Goal: Transaction & Acquisition: Obtain resource

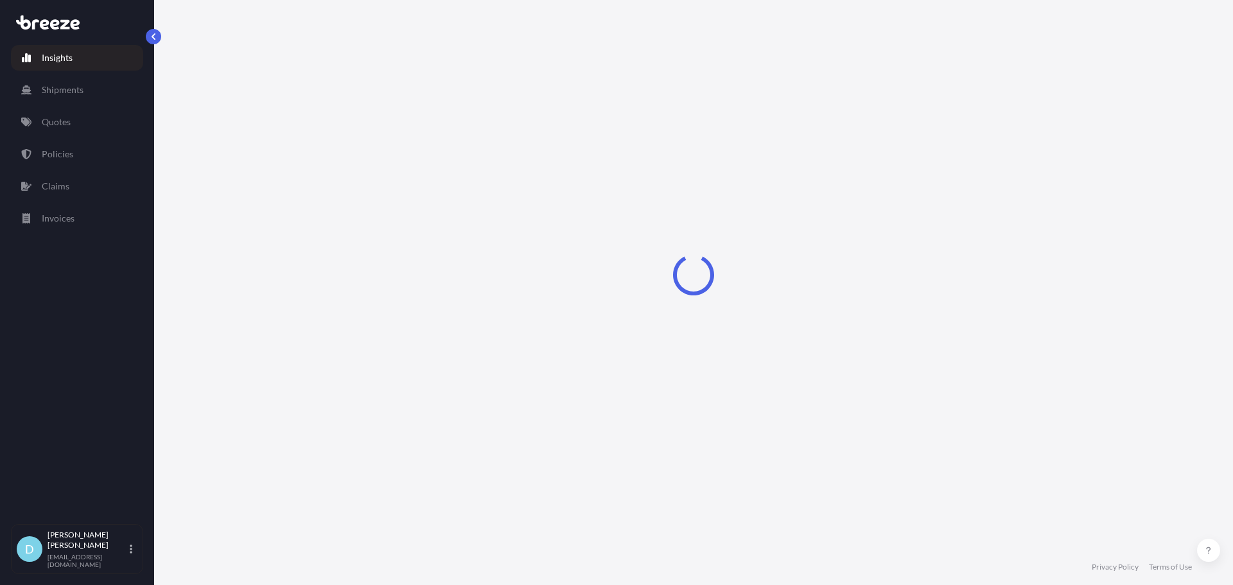
select select "2025"
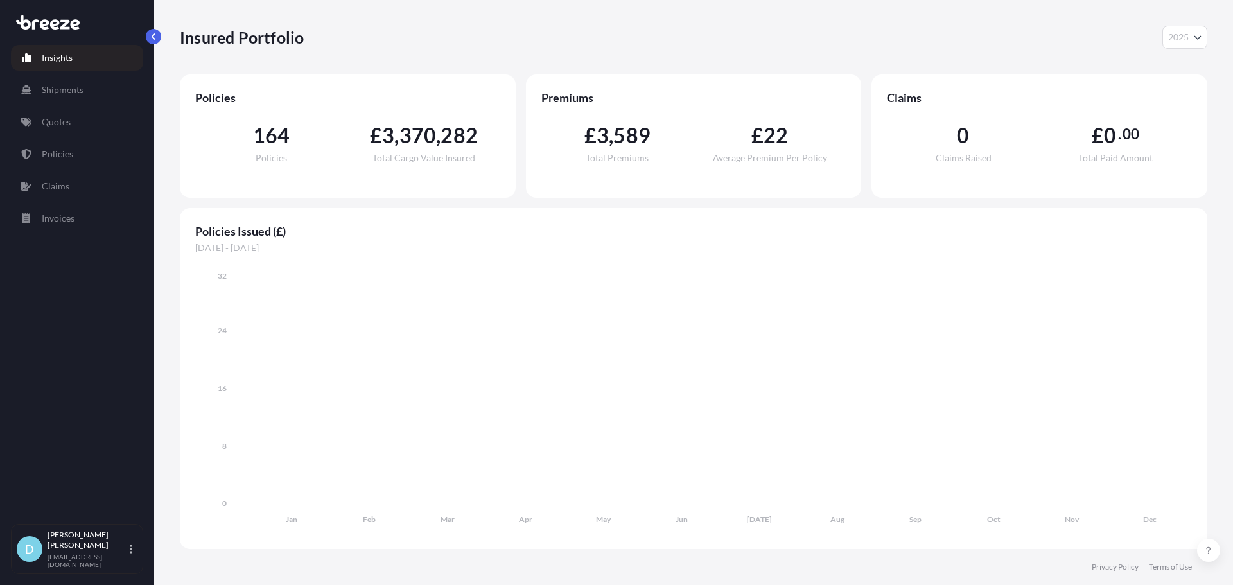
click at [115, 130] on link "Quotes" at bounding box center [77, 122] width 132 height 26
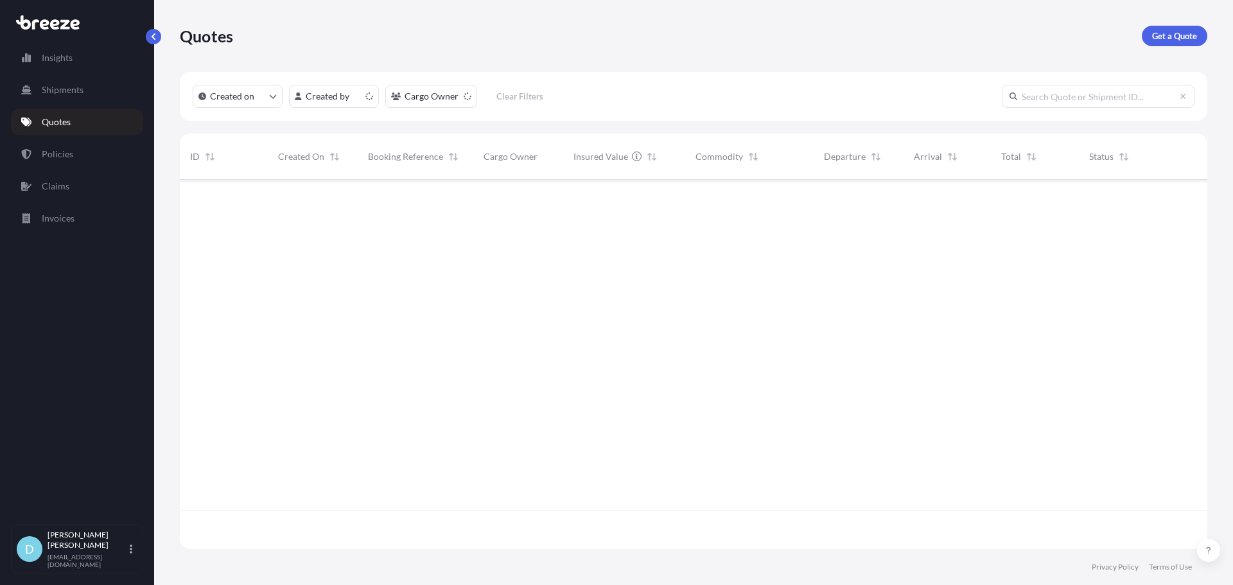
scroll to position [367, 1017]
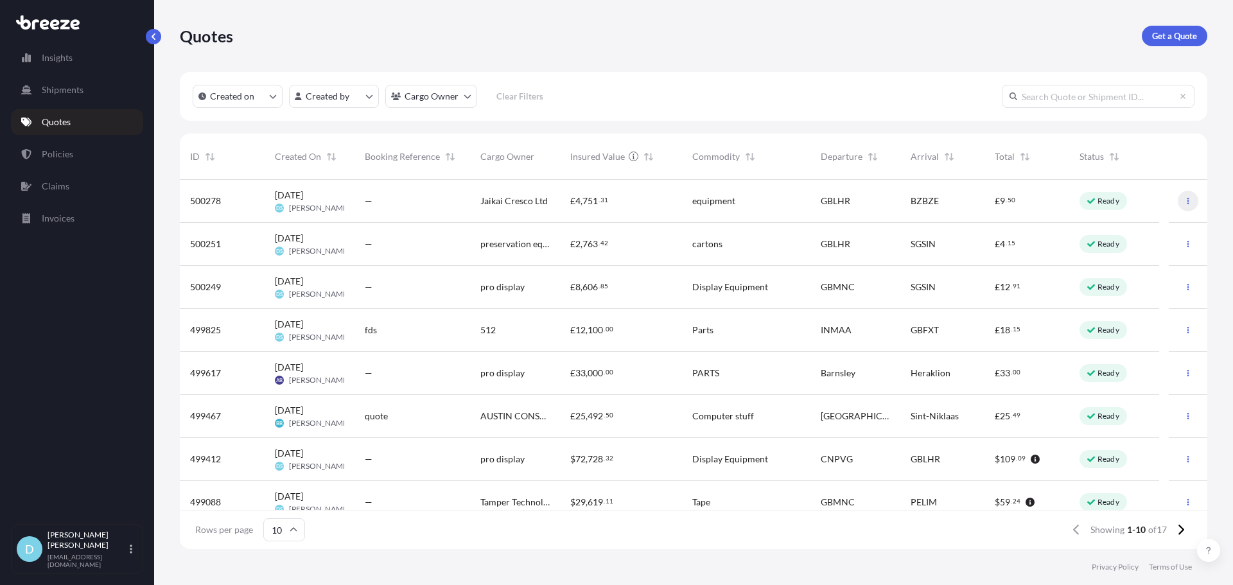
click at [1184, 198] on icon "button" at bounding box center [1188, 201] width 8 height 8
click at [343, 214] on div "[DATE] DS [PERSON_NAME]" at bounding box center [309, 201] width 90 height 43
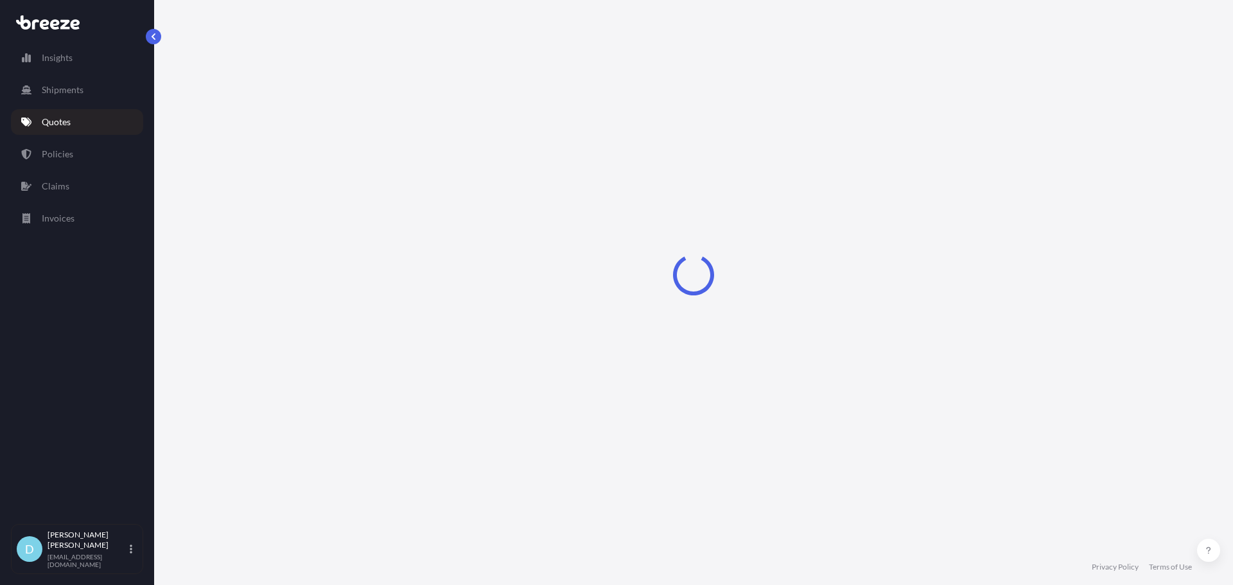
select select "Road"
select select "Air"
select select "1"
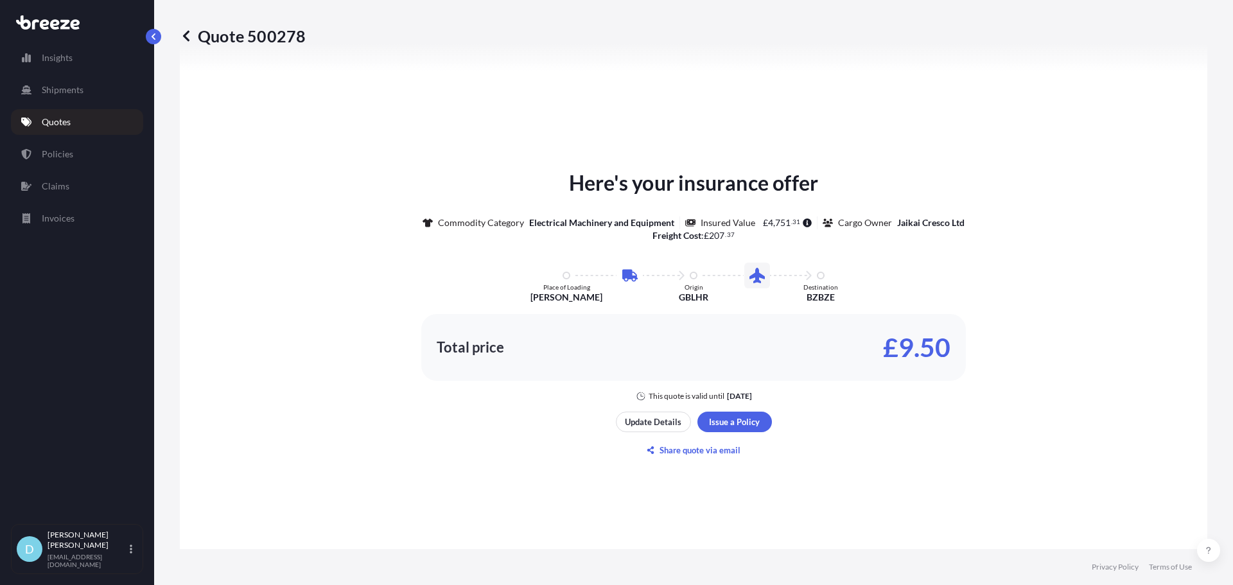
scroll to position [566, 0]
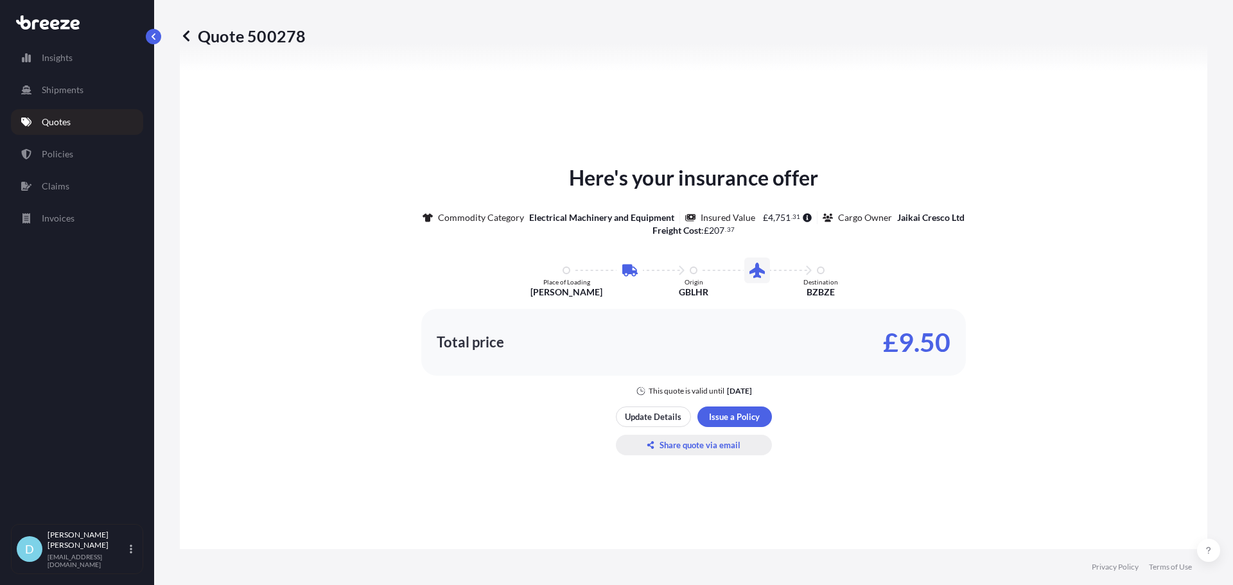
click at [702, 451] on p "Share quote via email" at bounding box center [699, 444] width 81 height 13
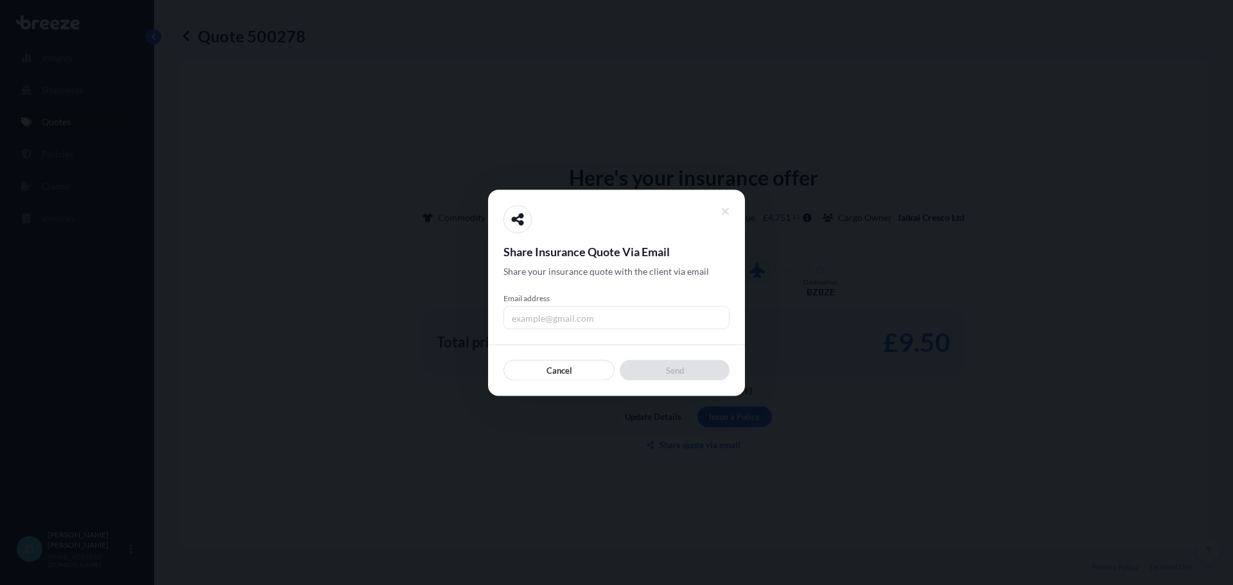
click at [652, 311] on input "Email address" at bounding box center [616, 317] width 226 height 23
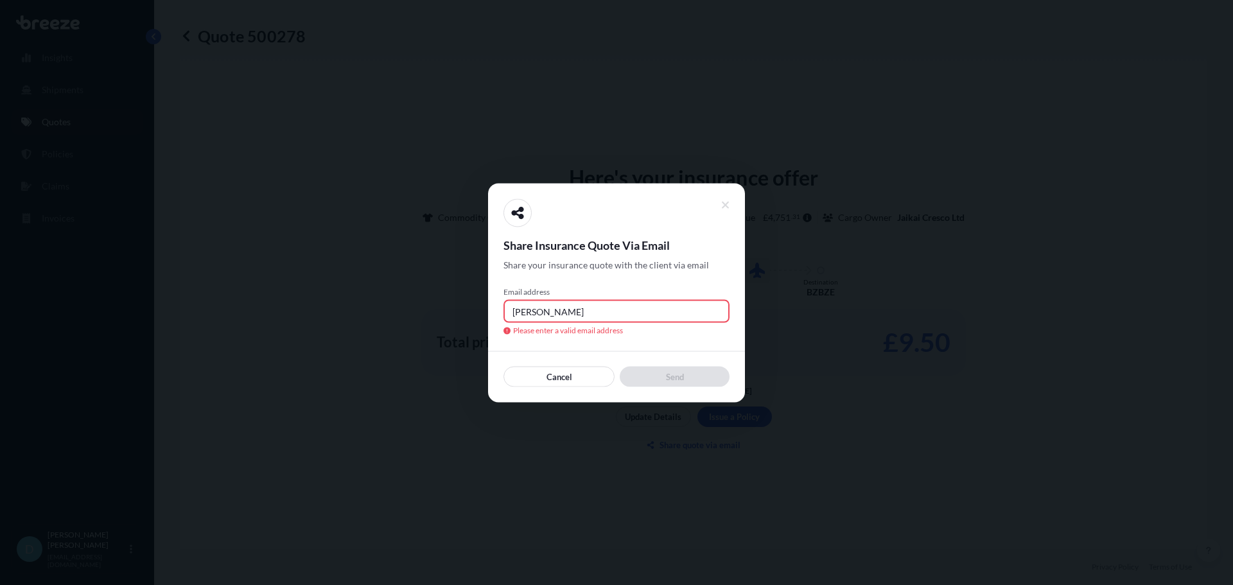
click at [643, 312] on input "[PERSON_NAME]" at bounding box center [616, 310] width 226 height 23
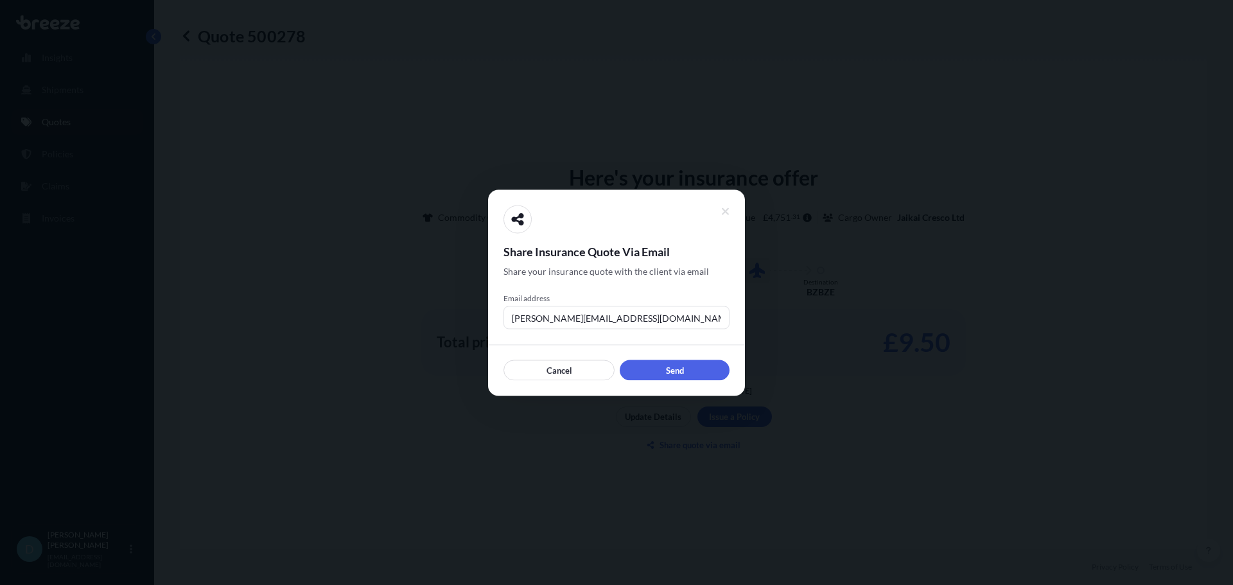
type input "[PERSON_NAME][EMAIL_ADDRESS][DOMAIN_NAME]"
